Goal: Information Seeking & Learning: Check status

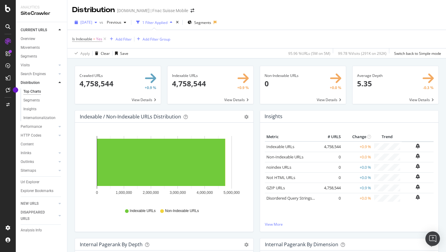
click at [92, 21] on span "2024 Mar. 1st" at bounding box center [86, 22] width 12 height 5
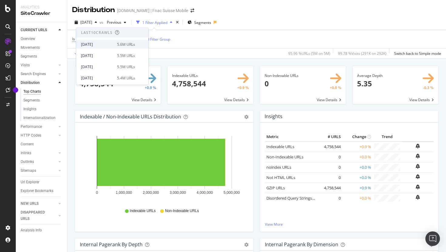
click at [106, 42] on div "2025 Jul. 31st" at bounding box center [97, 44] width 32 height 5
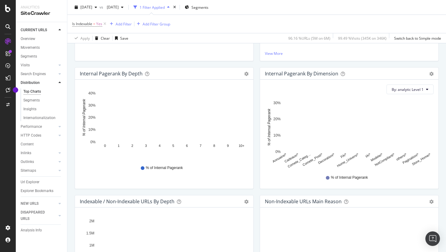
scroll to position [279, 0]
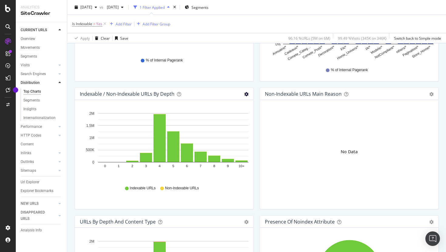
click at [246, 94] on icon "gear" at bounding box center [246, 94] width 4 height 4
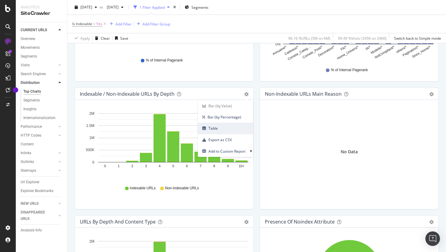
click at [229, 127] on span "Table" at bounding box center [225, 128] width 55 height 8
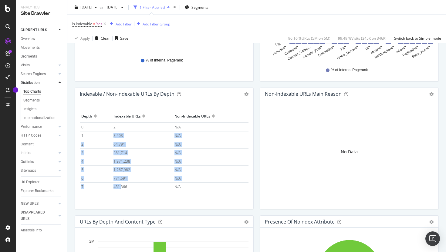
scroll to position [27, 0]
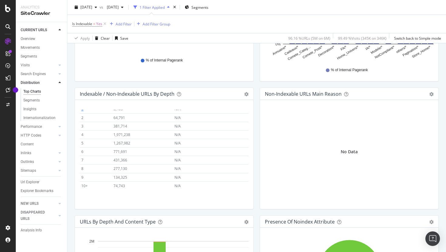
drag, startPoint x: 96, startPoint y: 139, endPoint x: 179, endPoint y: 191, distance: 97.6
click at [179, 191] on div "Hold CMD (⌘) while clicking to filter the report. Depth Indexable URLs Non-Inde…" at bounding box center [164, 154] width 178 height 109
copy table "Depth Indexable URLs Non-Indexable URLs 0 2 N/A 1"
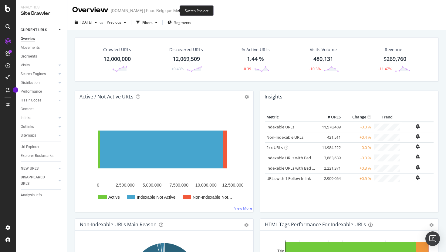
click at [188, 12] on icon "arrow-right-arrow-left" at bounding box center [190, 10] width 4 height 4
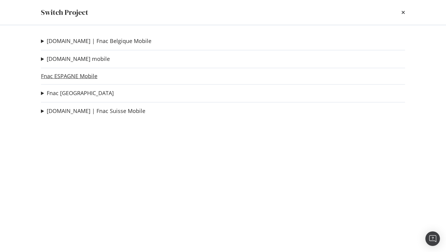
click at [84, 74] on link "Fnac ESPAGNE Mobile" at bounding box center [69, 76] width 56 height 6
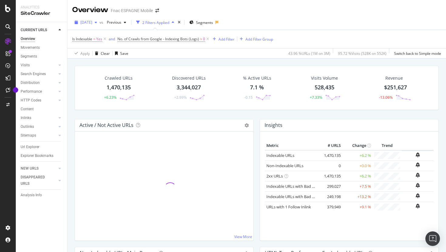
click at [99, 25] on div "[DATE]" at bounding box center [85, 22] width 27 height 9
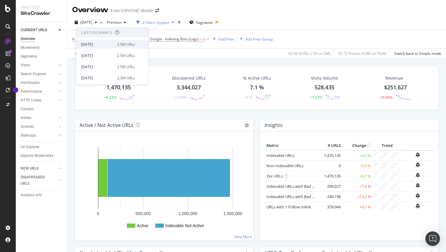
click at [103, 45] on div "[DATE]" at bounding box center [97, 44] width 32 height 5
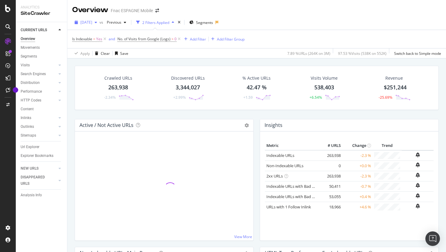
click at [99, 23] on div "button" at bounding box center [95, 23] width 7 height 4
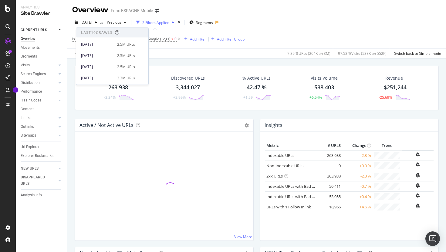
click at [105, 39] on div "2025 Aug. 1st 2.5M URLs" at bounding box center [112, 43] width 72 height 11
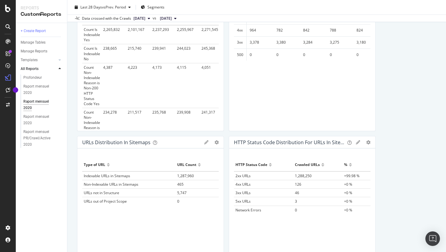
scroll to position [68, 0]
